Goal: Learn about a topic

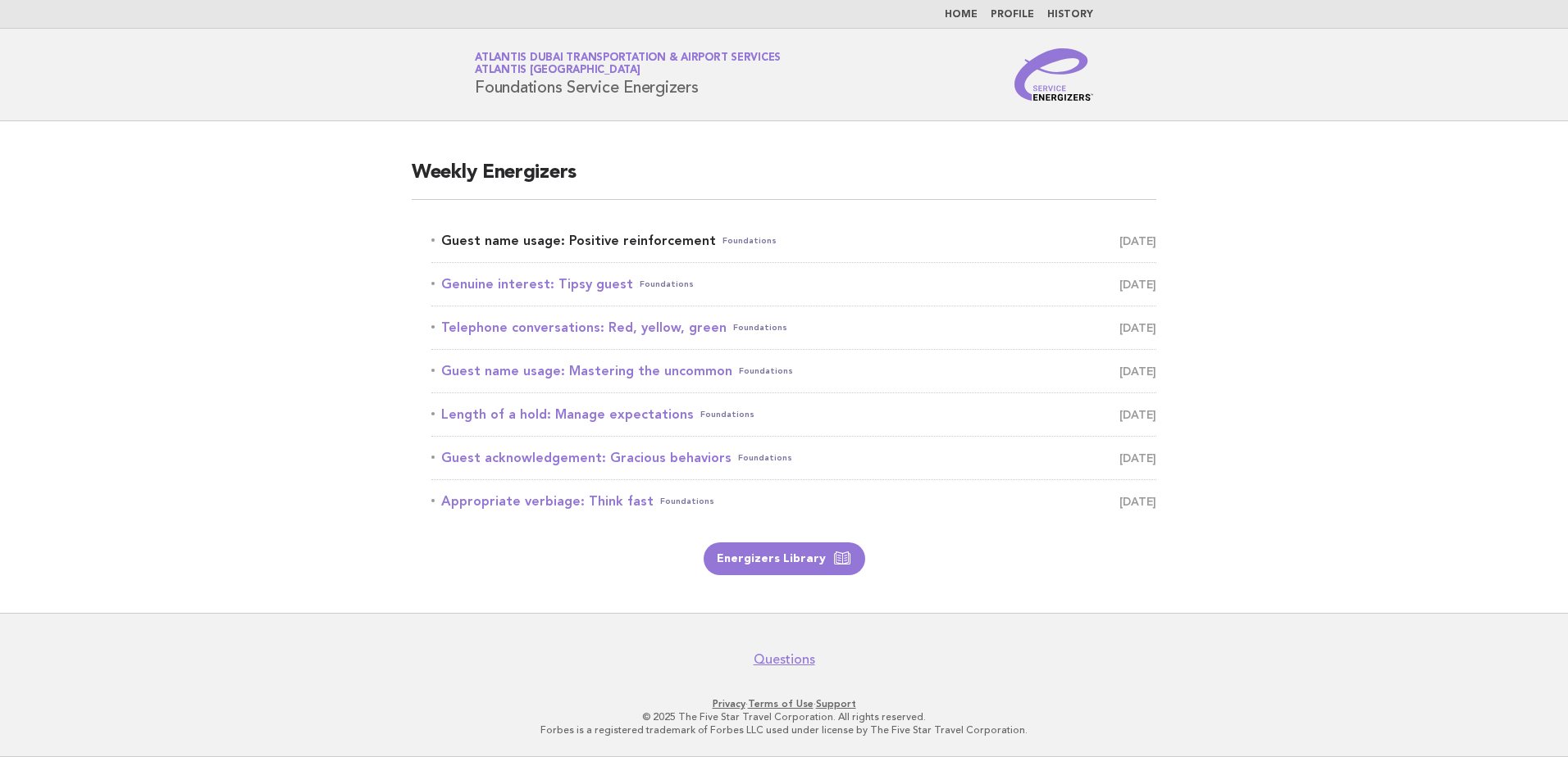
click at [548, 240] on link "Guest name usage: Positive reinforcement Foundations September 13" at bounding box center [794, 240] width 725 height 23
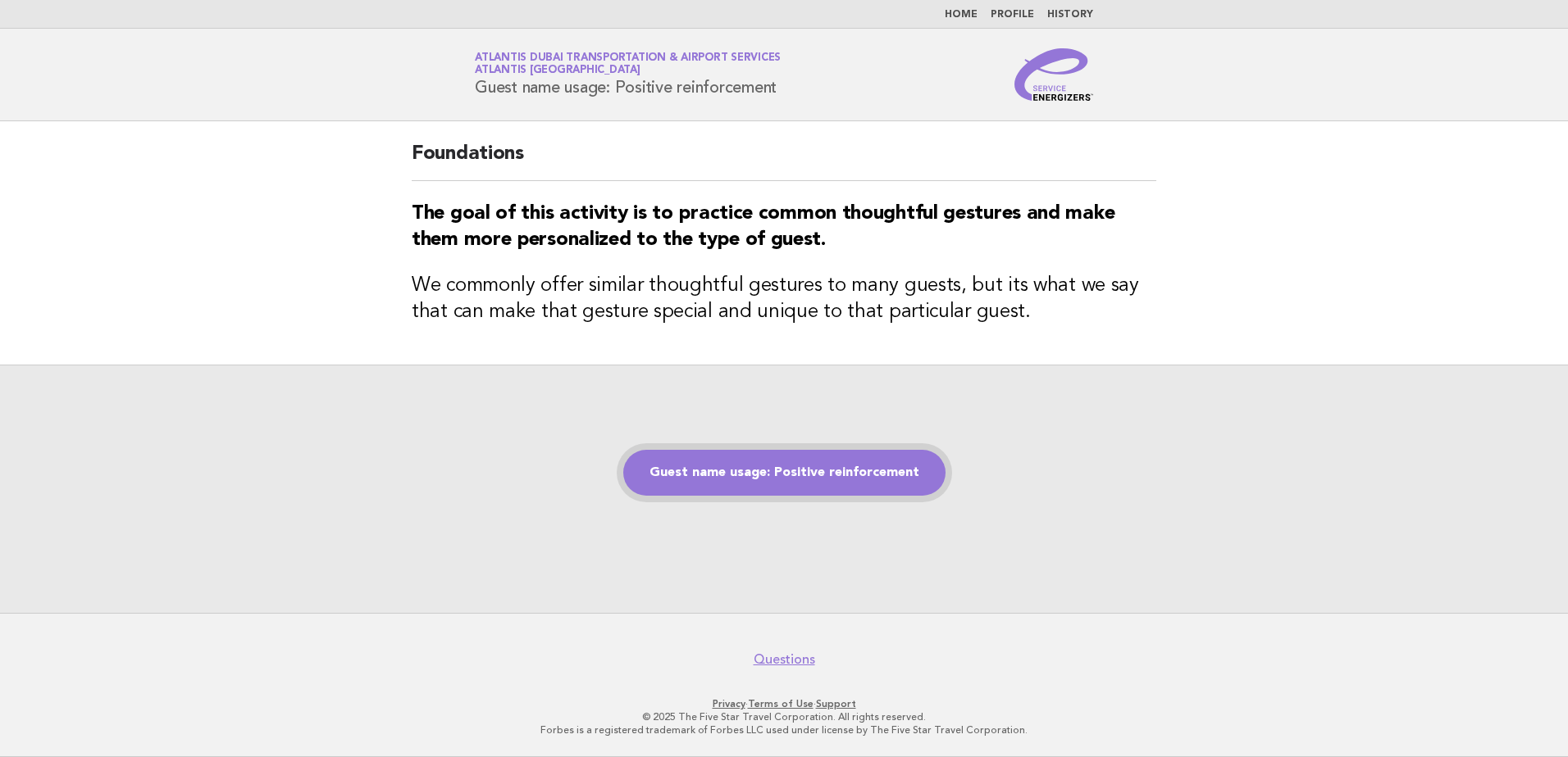
click at [799, 472] on link "Guest name usage: Positive reinforcement" at bounding box center [784, 472] width 322 height 46
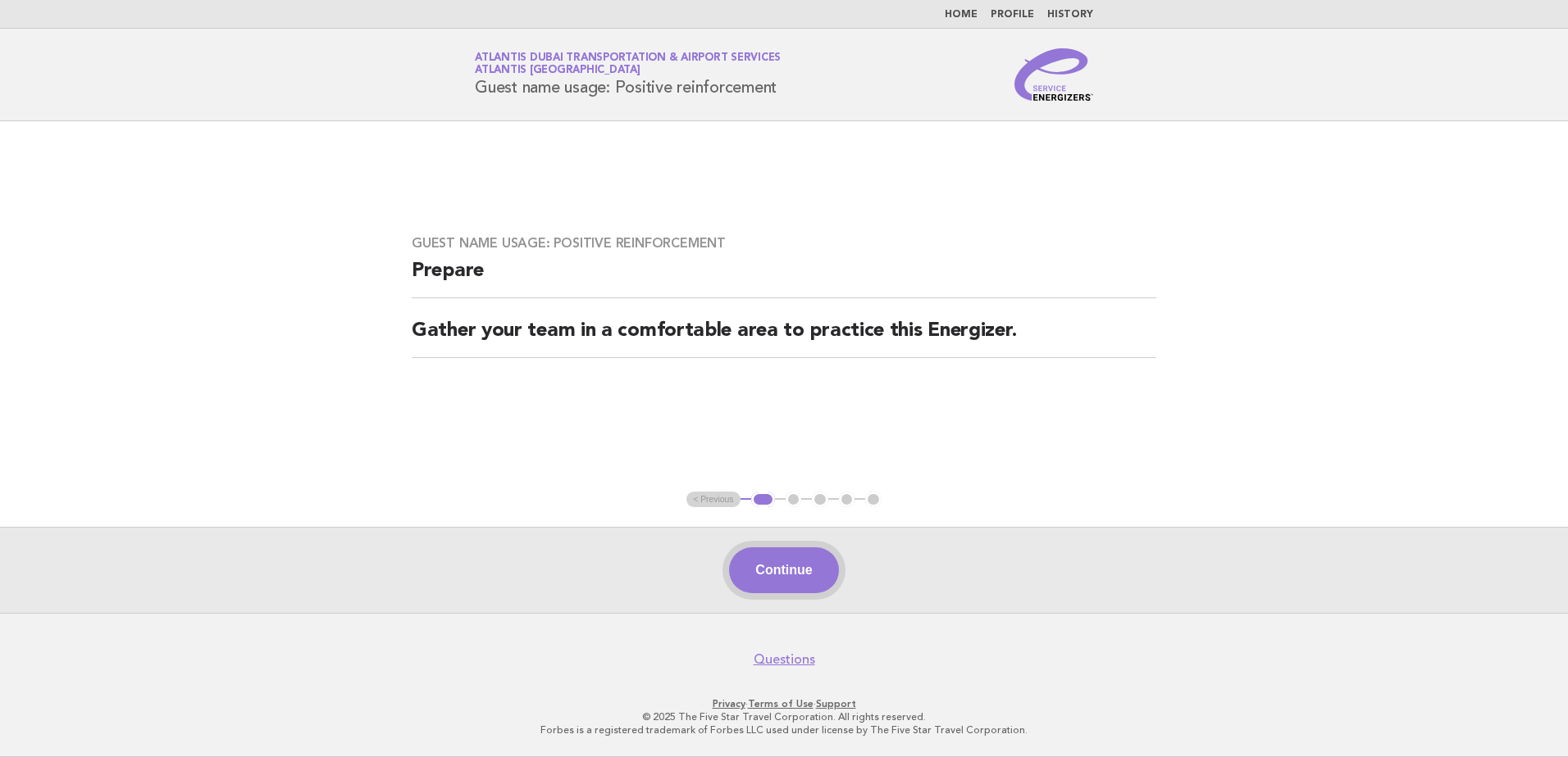
click at [775, 573] on button "Continue" at bounding box center [783, 571] width 109 height 46
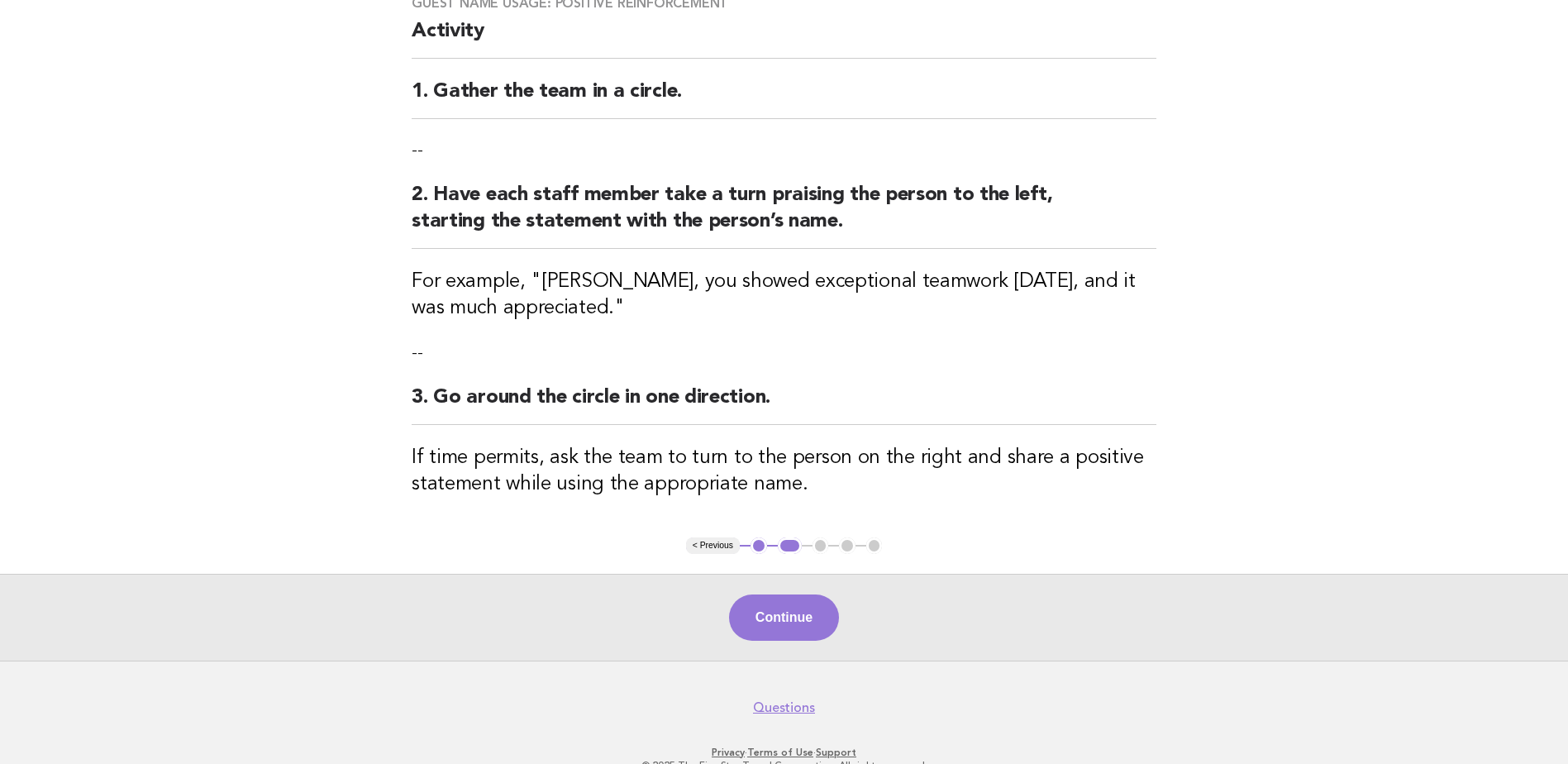
scroll to position [166, 0]
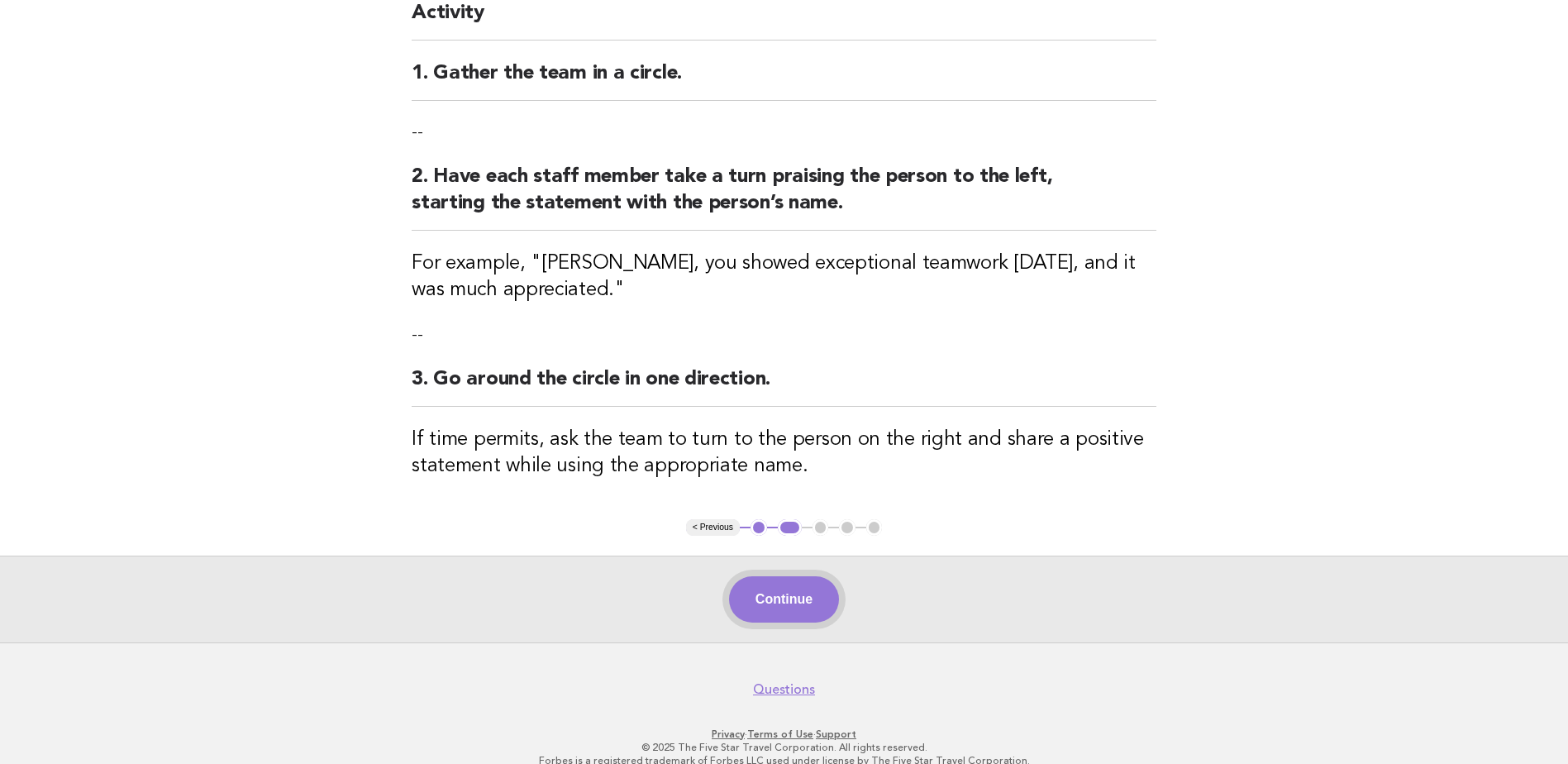
click at [789, 608] on button "Continue" at bounding box center [784, 600] width 110 height 46
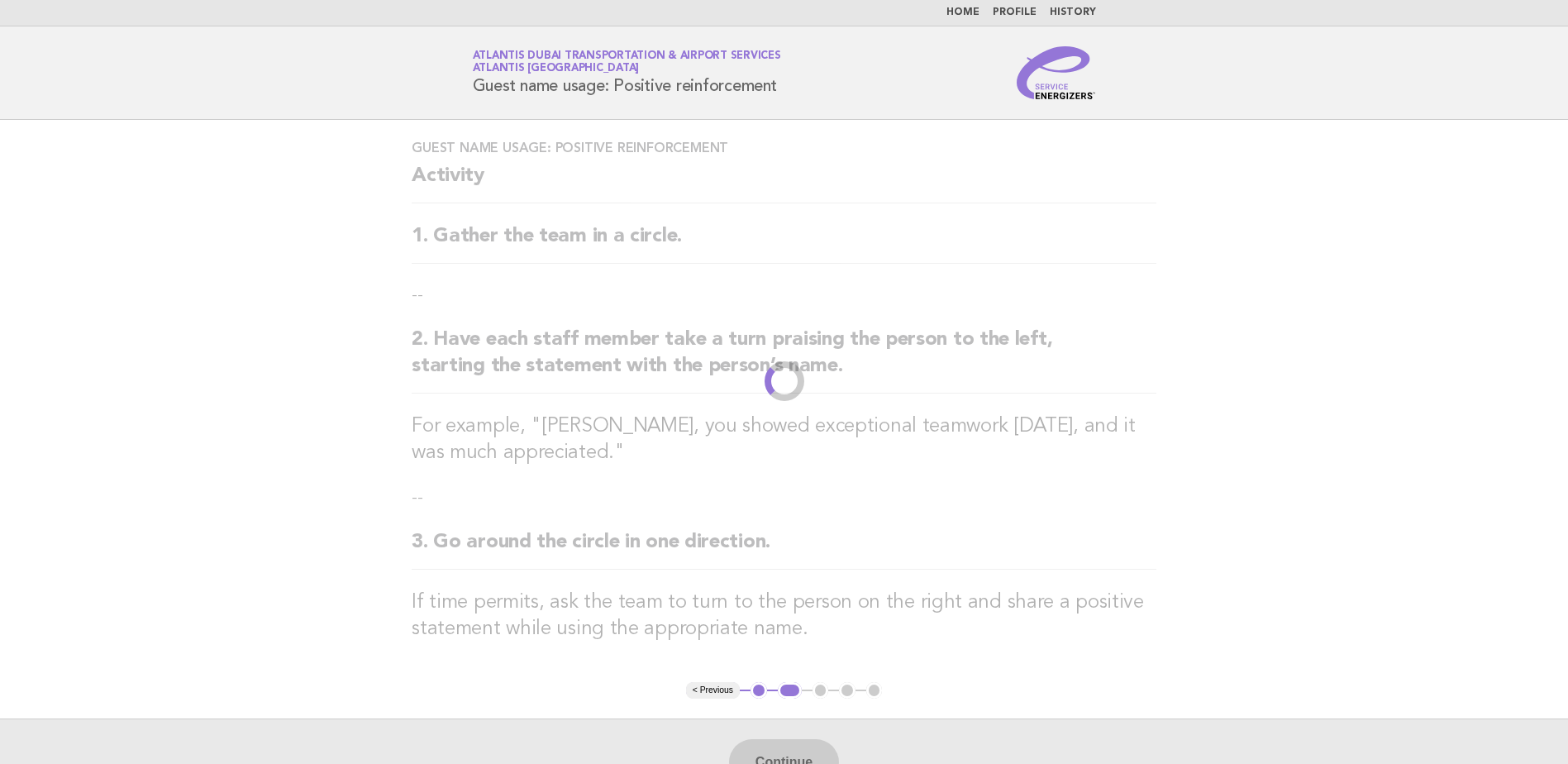
scroll to position [0, 0]
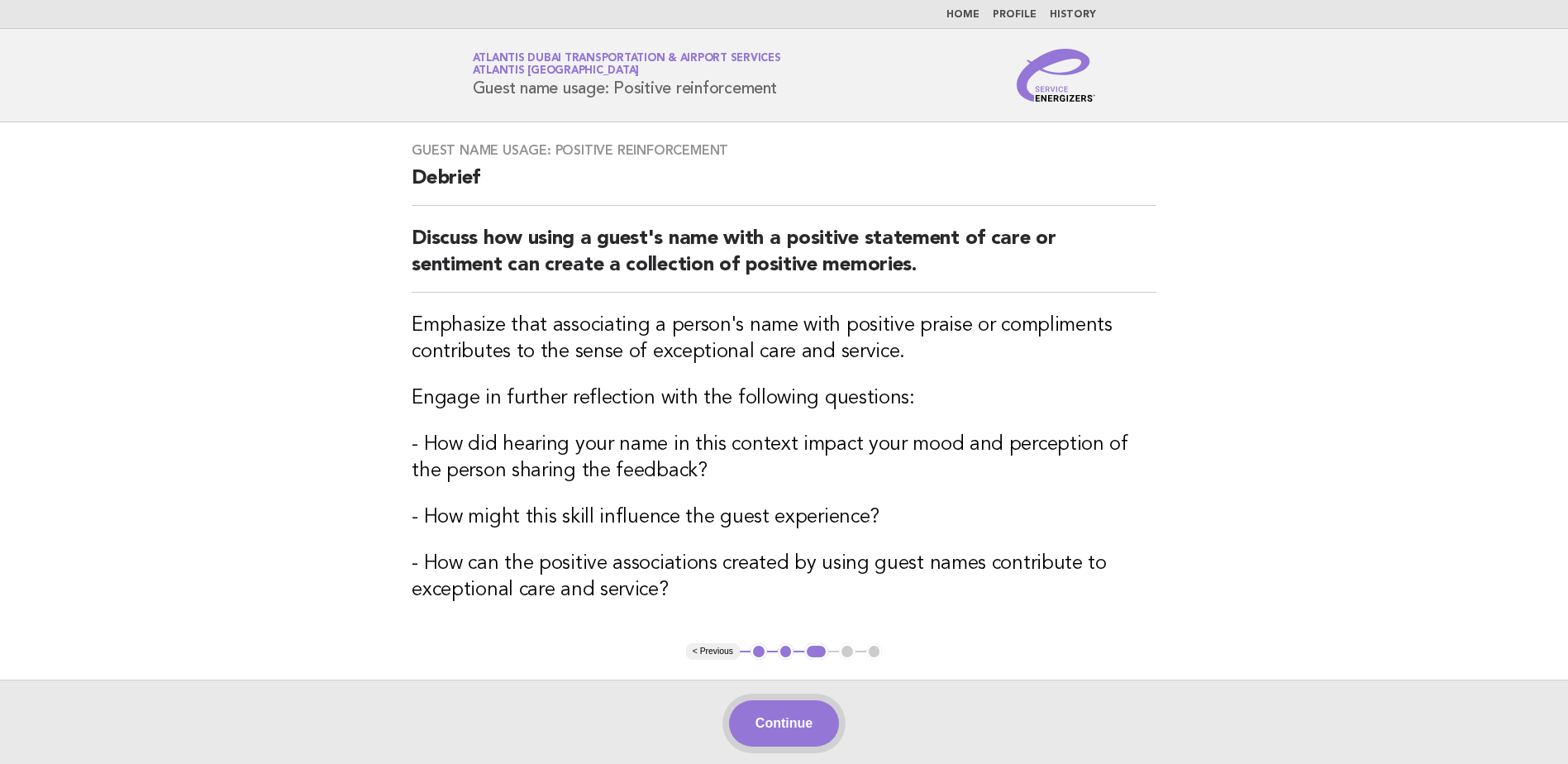
click at [773, 725] on button "Continue" at bounding box center [784, 724] width 110 height 46
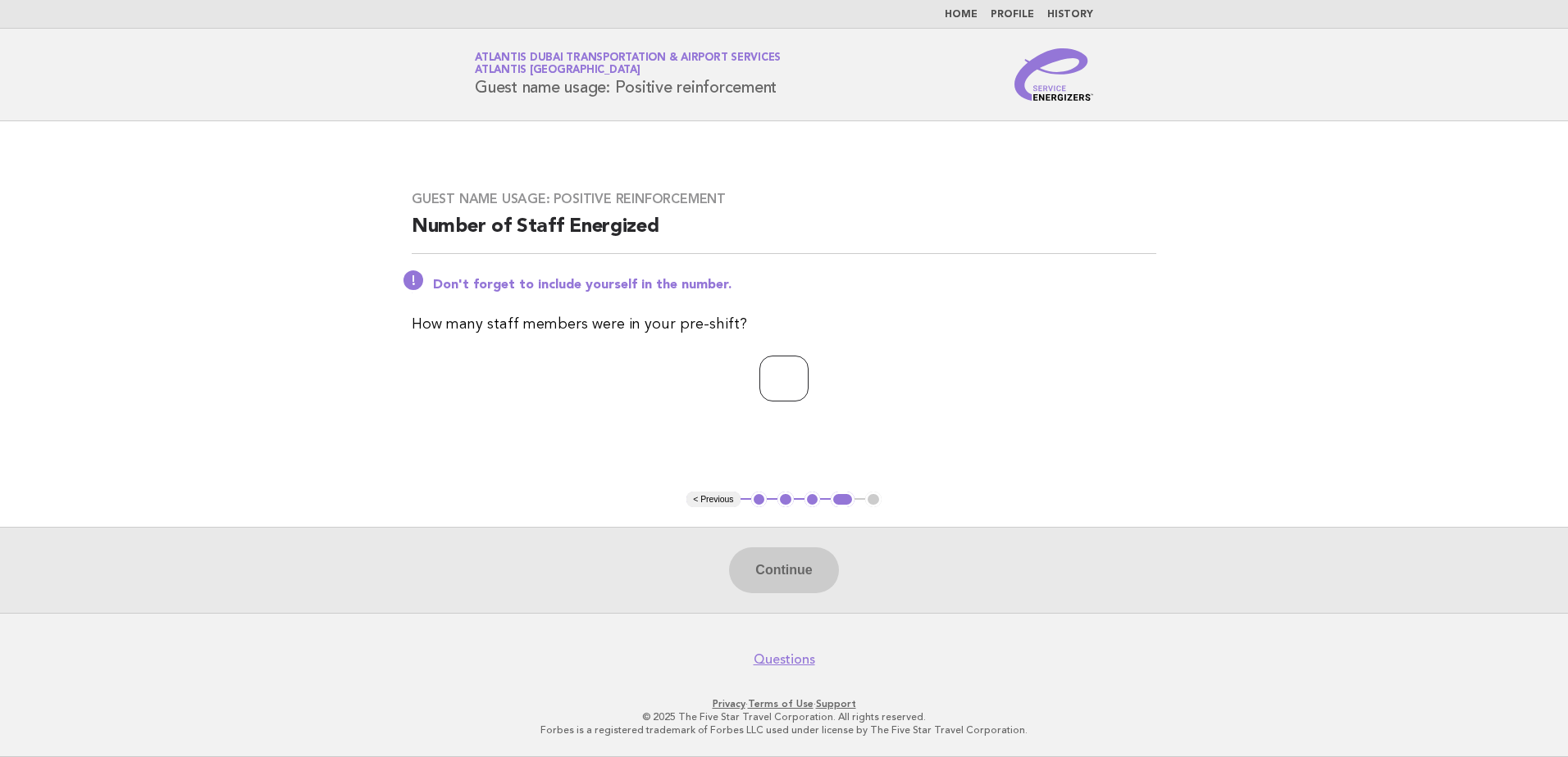
click at [790, 378] on input "number" at bounding box center [784, 378] width 49 height 46
type input "**"
click at [797, 573] on button "Continue" at bounding box center [783, 571] width 109 height 46
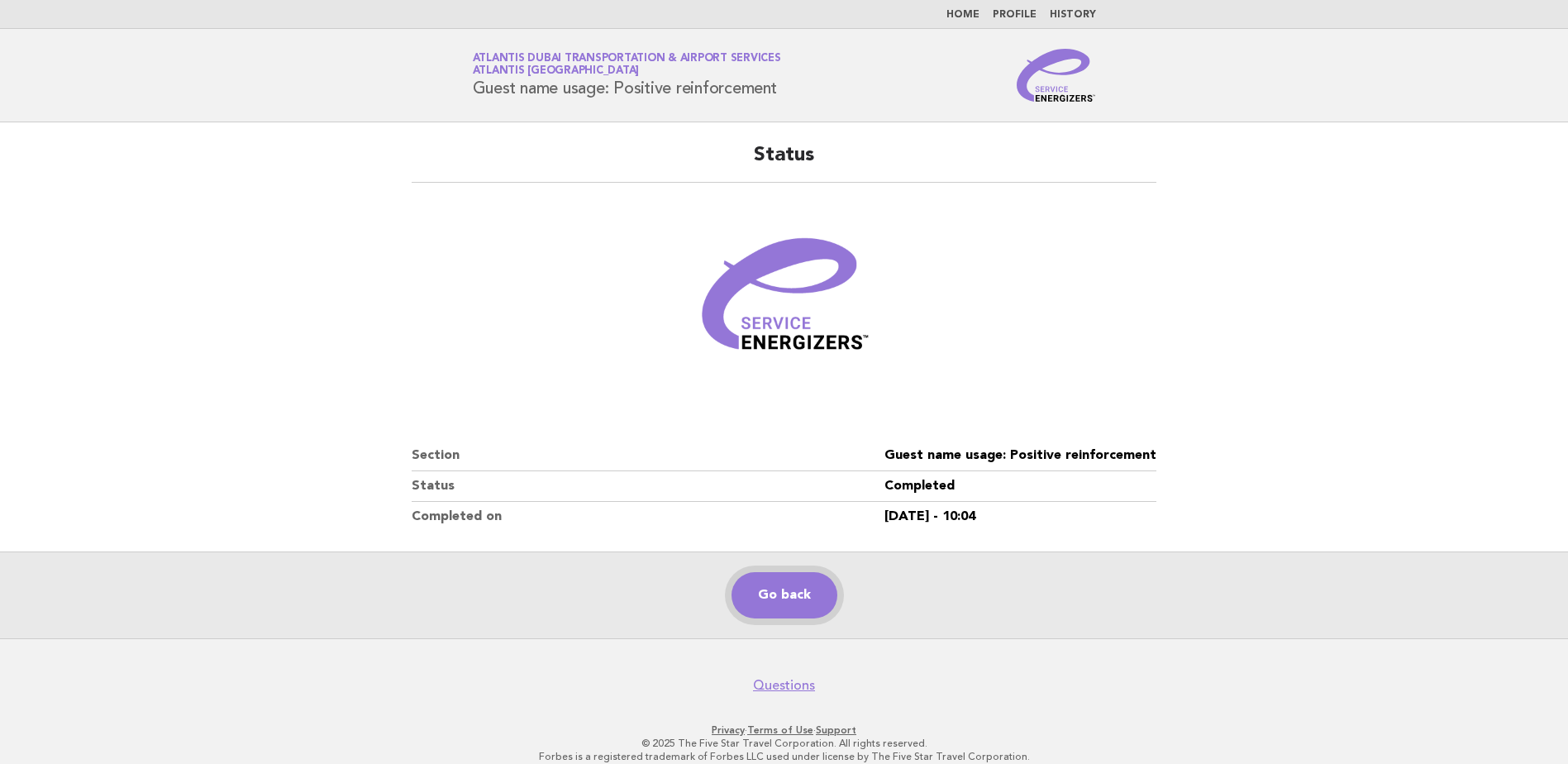
click at [790, 601] on link "Go back" at bounding box center [785, 596] width 106 height 46
